Goal: Check status: Check status

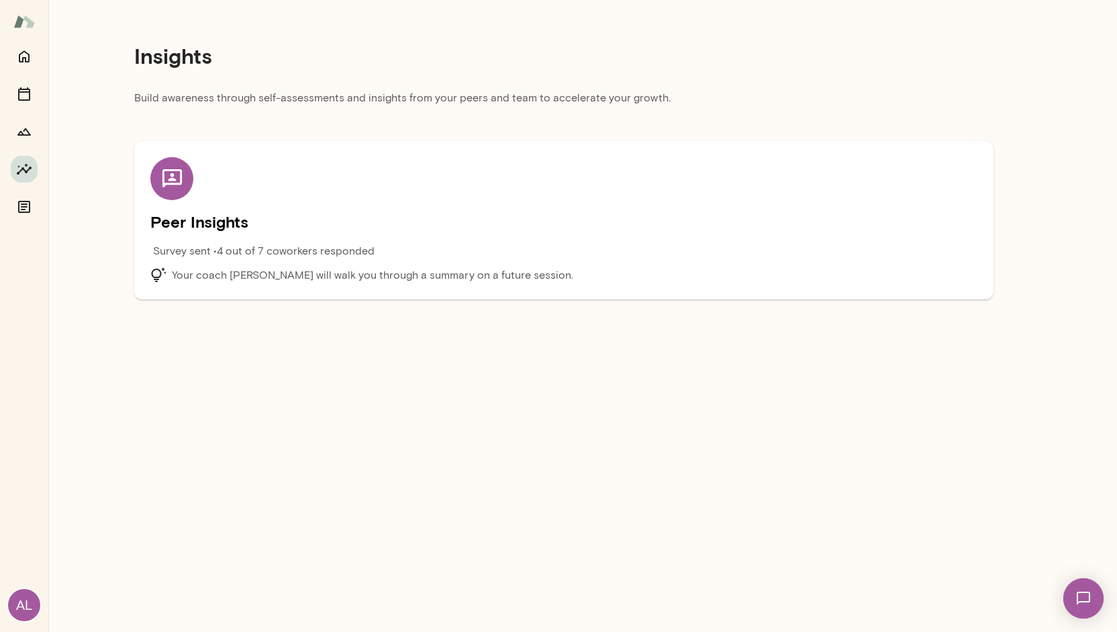
click at [202, 252] on p "Survey sent • 4 out of 7 coworkers responded" at bounding box center [264, 251] width 222 height 16
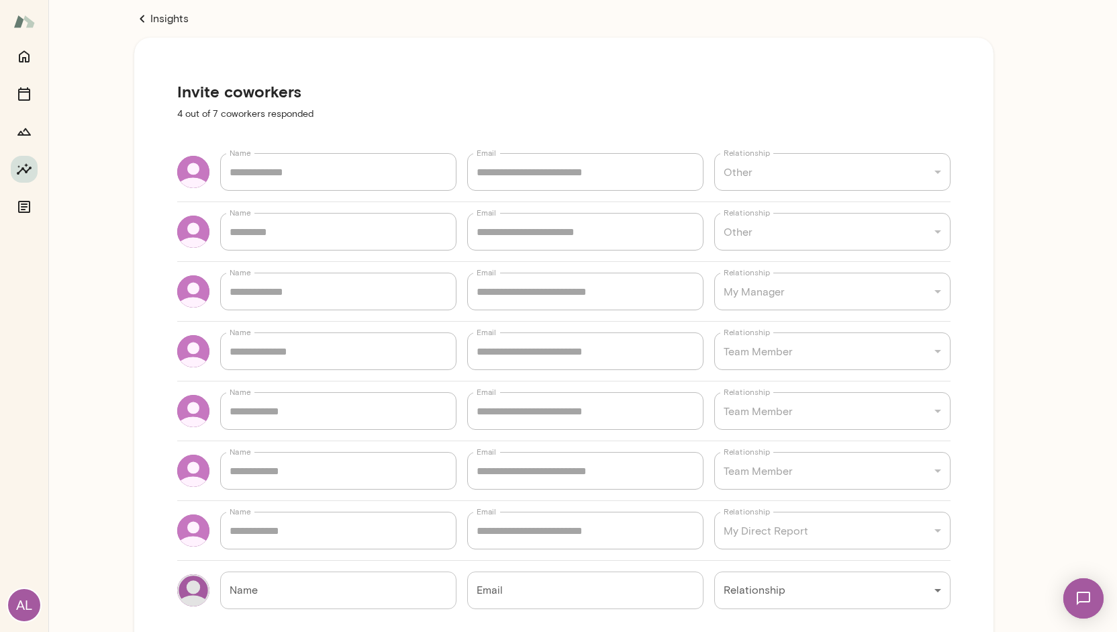
click at [182, 21] on link "Insights" at bounding box center [563, 19] width 859 height 16
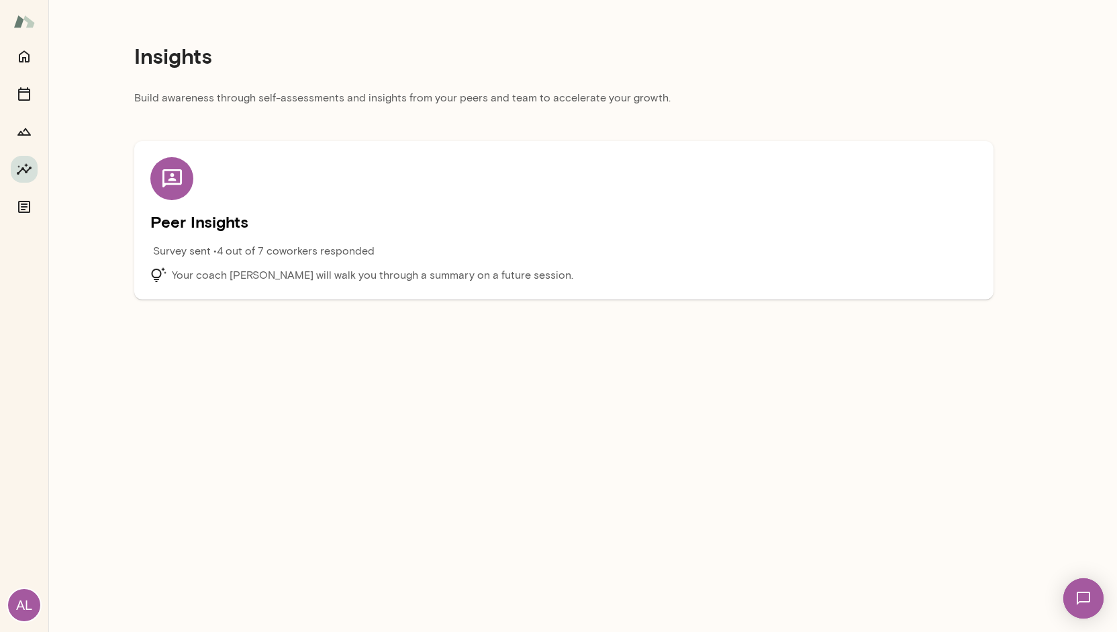
click at [238, 240] on div "Peer Insights Survey sent • 4 out of 7 coworkers responded Your coach [PERSON_N…" at bounding box center [563, 220] width 827 height 126
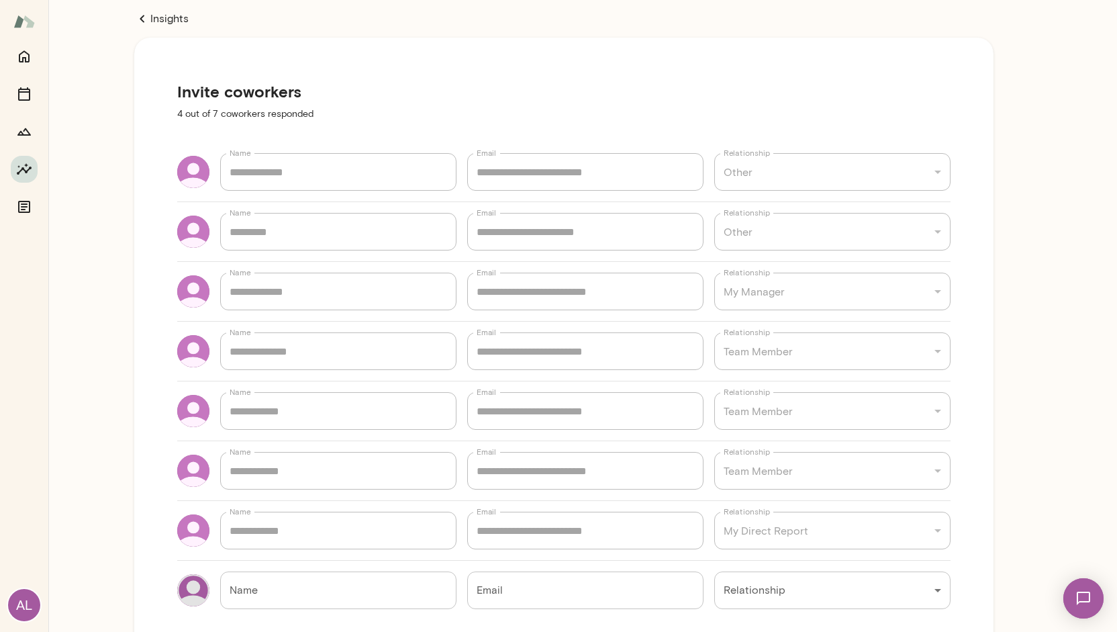
type textarea "*"
click at [64, 435] on div "**********" at bounding box center [563, 516] width 1031 height 1032
click at [153, 18] on link "Insights" at bounding box center [563, 19] width 859 height 16
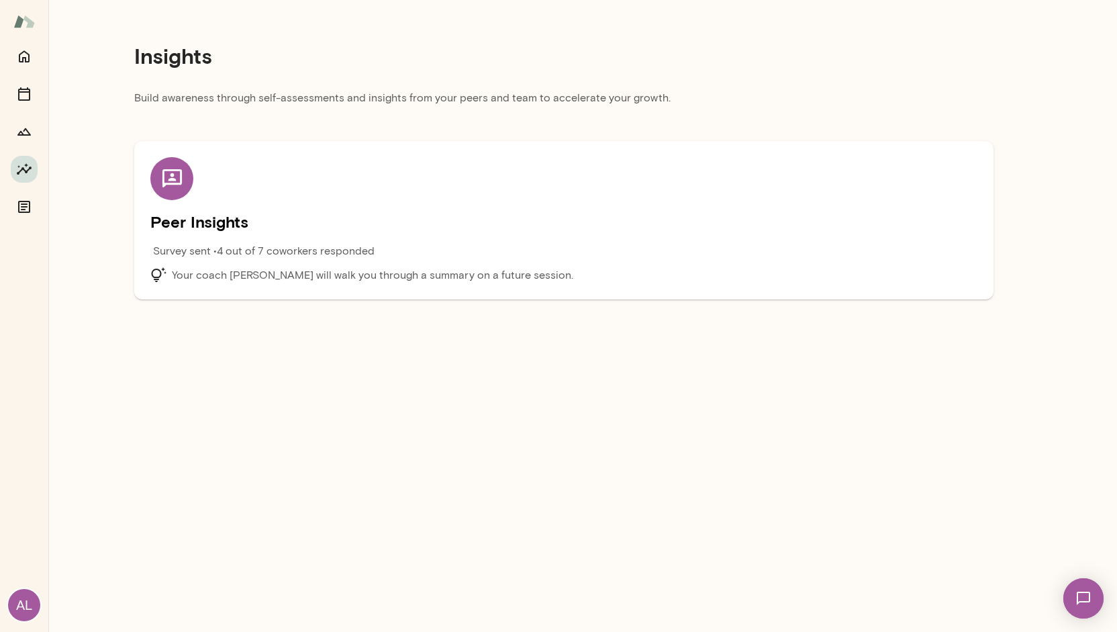
click at [224, 270] on p "Your coach [PERSON_NAME] will walk you through a summary on a future session." at bounding box center [373, 275] width 402 height 16
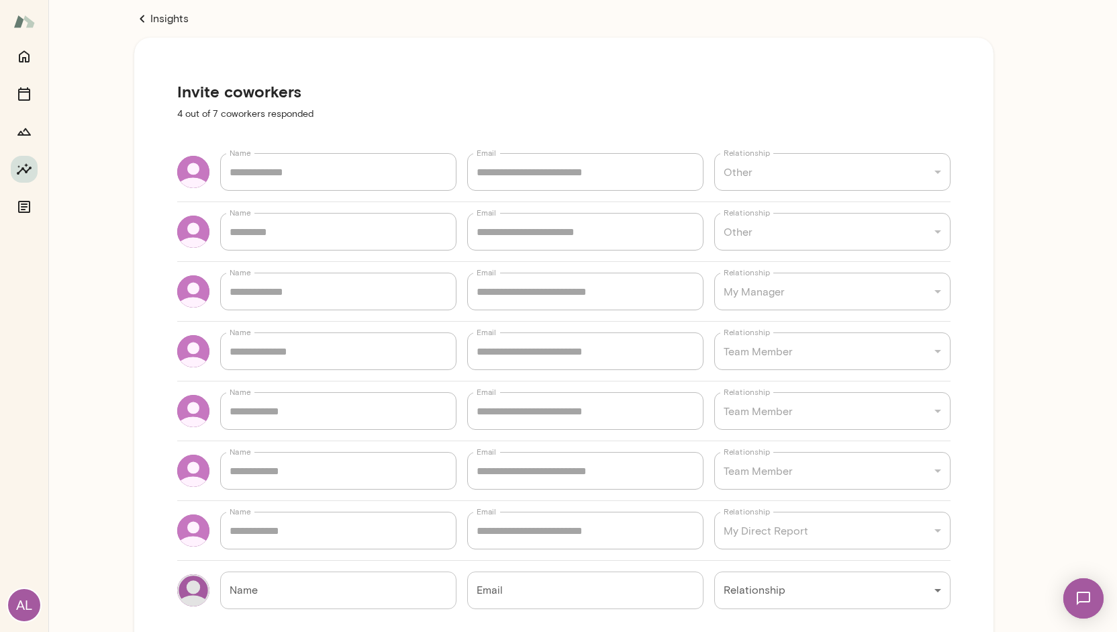
type textarea "*"
click at [161, 19] on link "Insights" at bounding box center [563, 19] width 859 height 16
